Goal: Find specific page/section: Find specific page/section

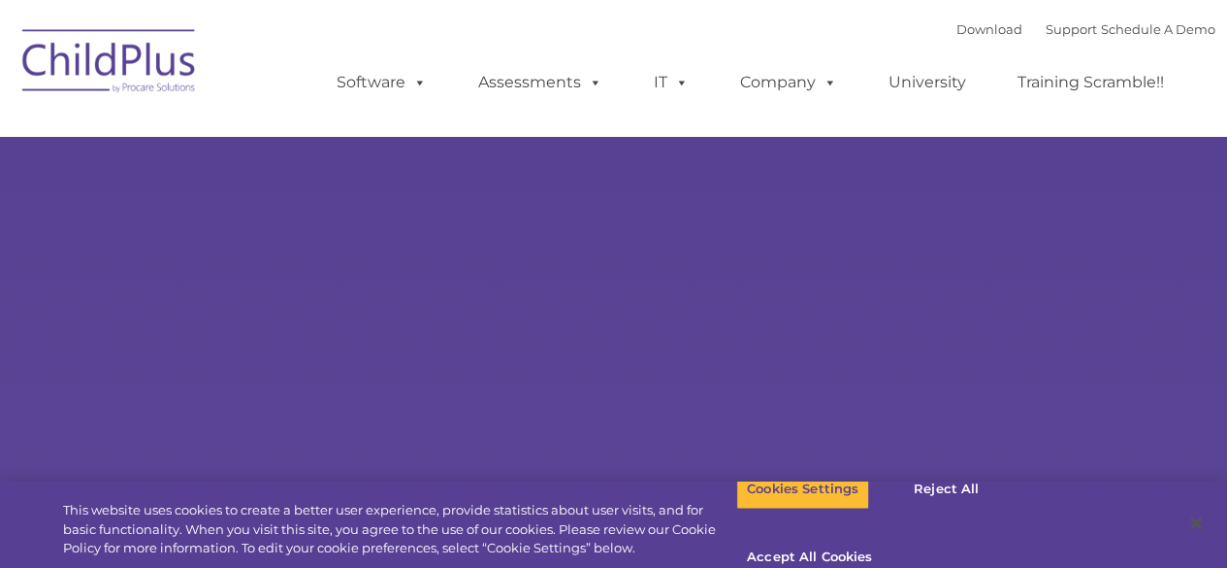
select select "MEDIUM"
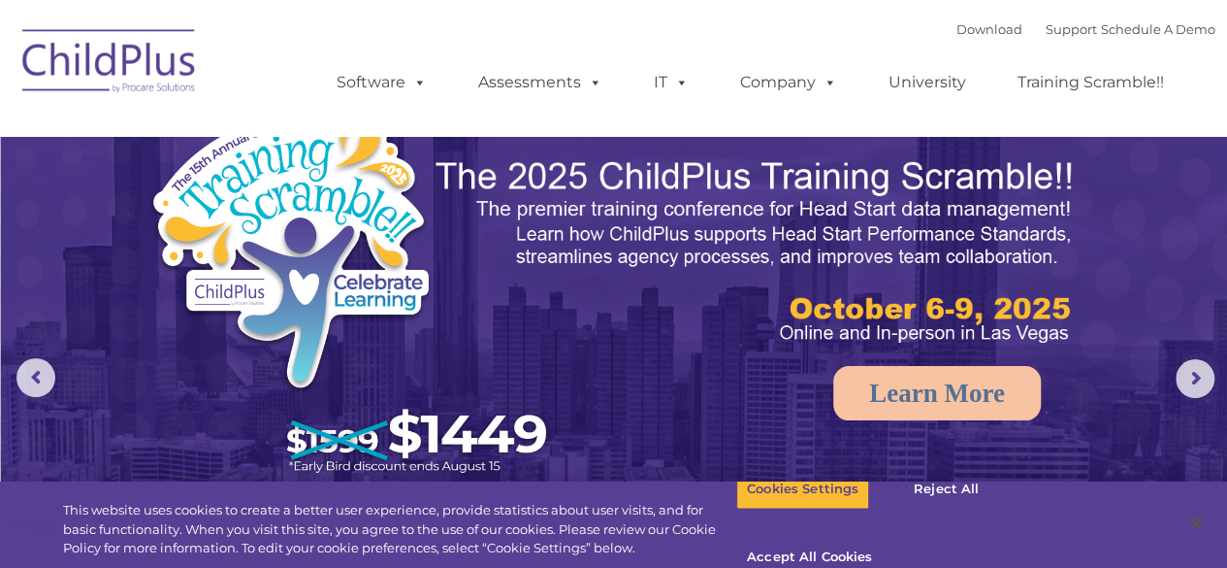
click at [109, 57] on img at bounding box center [110, 64] width 194 height 97
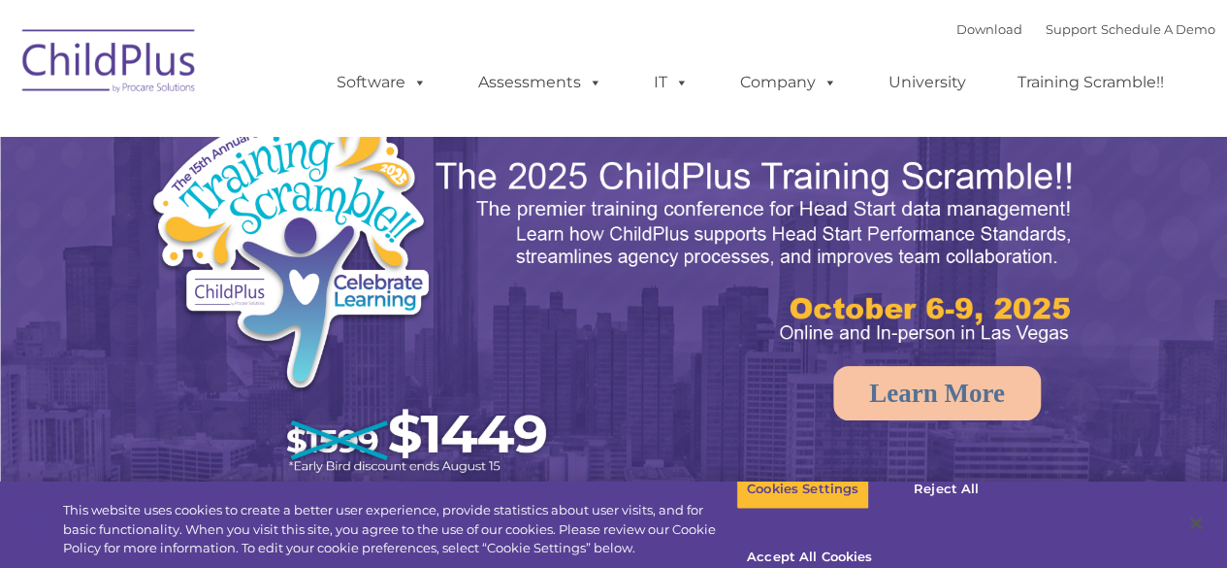
select select "MEDIUM"
